Goal: Task Accomplishment & Management: Manage account settings

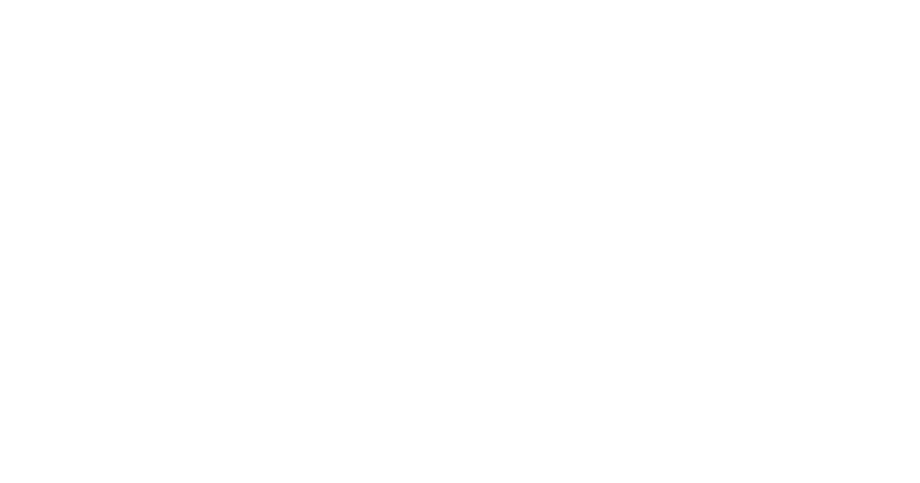
click at [269, 162] on div at bounding box center [460, 241] width 920 height 483
